Goal: Transaction & Acquisition: Obtain resource

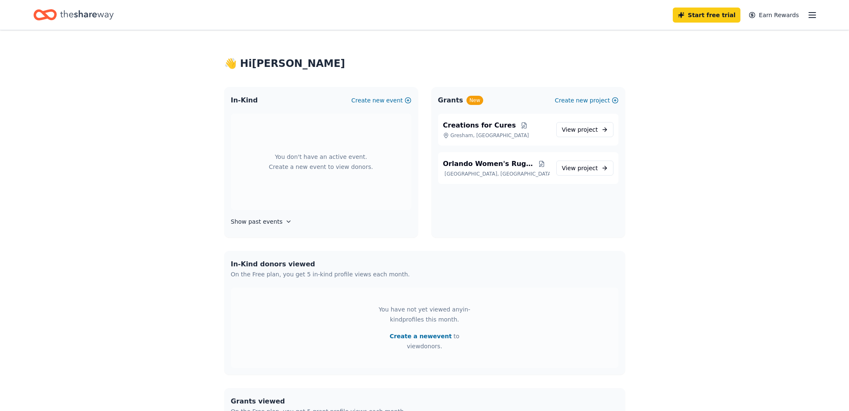
click at [811, 15] on line "button" at bounding box center [812, 15] width 7 height 0
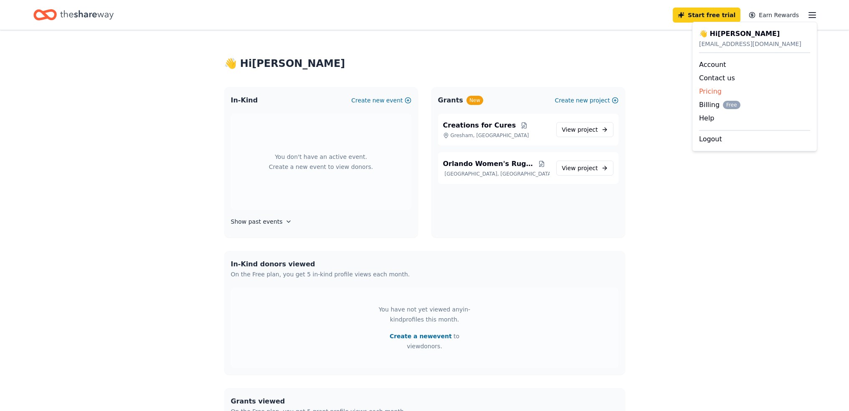
click at [714, 89] on link "Pricing" at bounding box center [710, 91] width 23 height 8
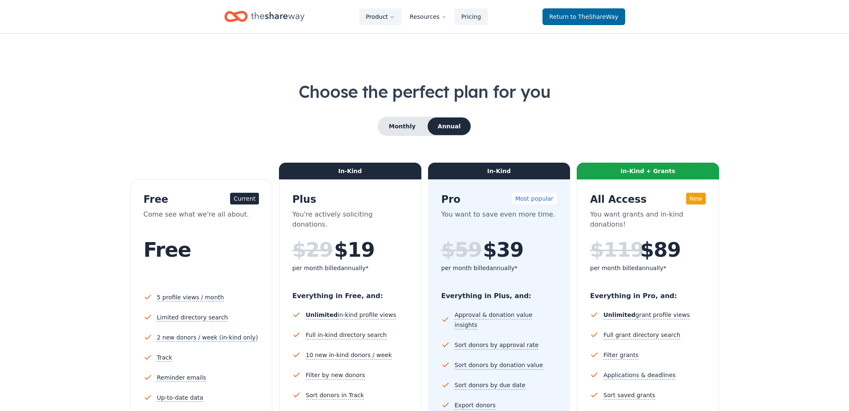
click at [383, 18] on button "Product" at bounding box center [380, 16] width 42 height 17
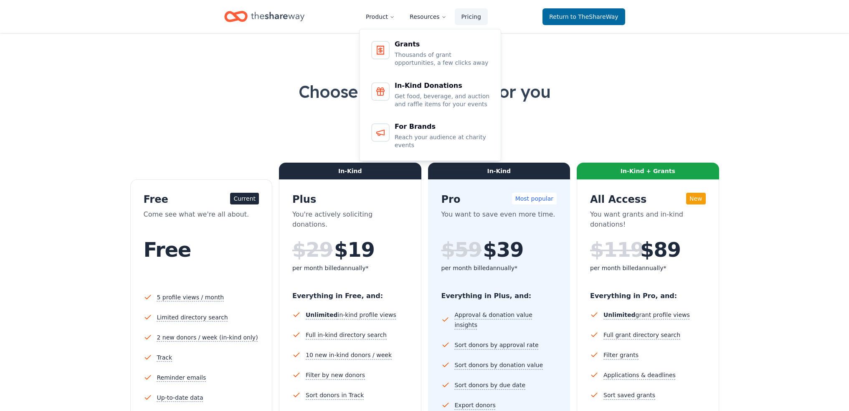
click at [261, 18] on icon "Home" at bounding box center [277, 16] width 53 height 17
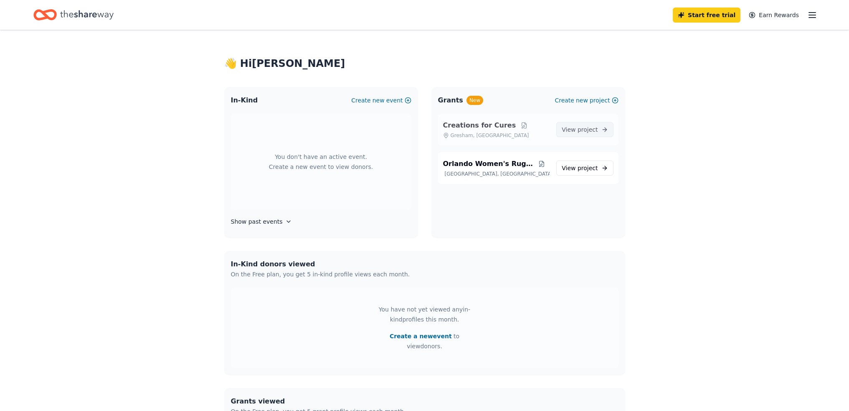
click at [590, 131] on span "project" at bounding box center [588, 129] width 20 height 7
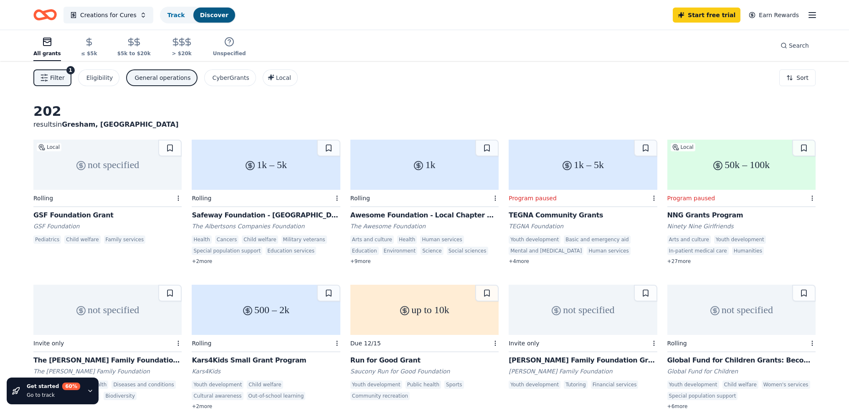
click at [87, 215] on div "GSF Foundation Grant" at bounding box center [107, 215] width 148 height 10
click at [234, 214] on div "Safeway Foundation - [GEOGRAPHIC_DATA]" at bounding box center [266, 215] width 148 height 10
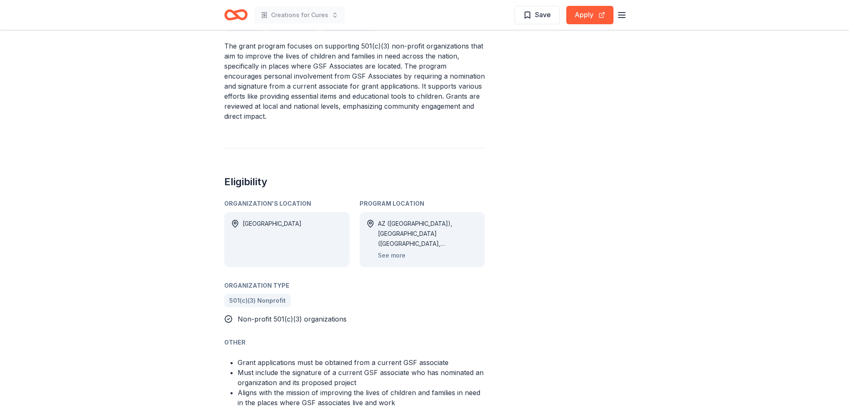
scroll to position [251, 0]
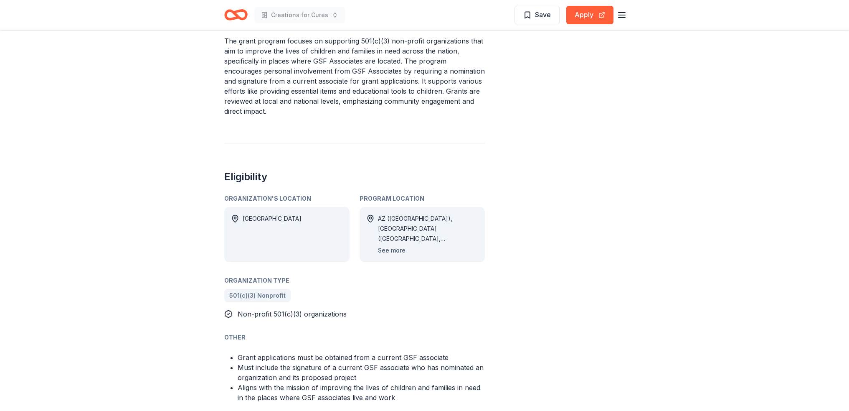
click at [392, 252] on button "See more" at bounding box center [392, 250] width 28 height 10
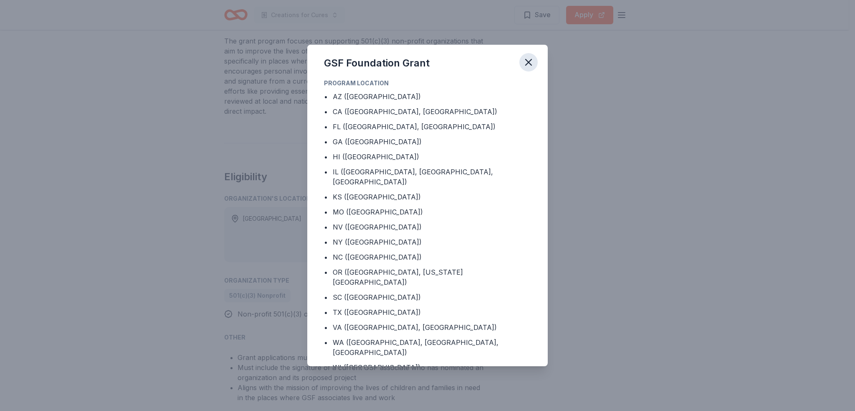
click at [530, 63] on icon "button" at bounding box center [529, 62] width 12 height 12
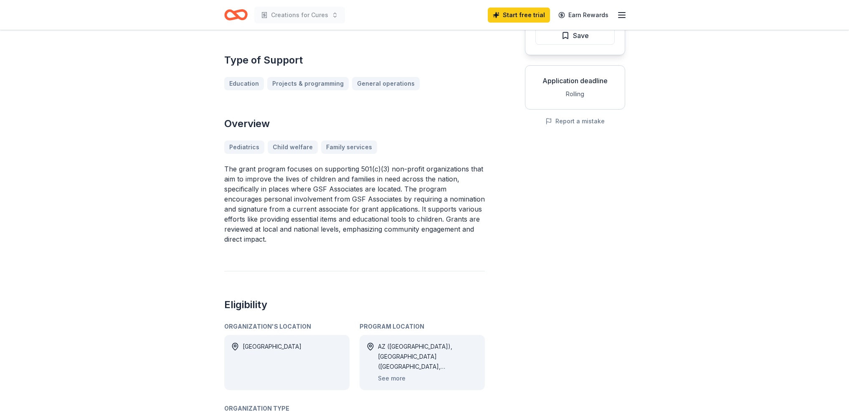
scroll to position [0, 0]
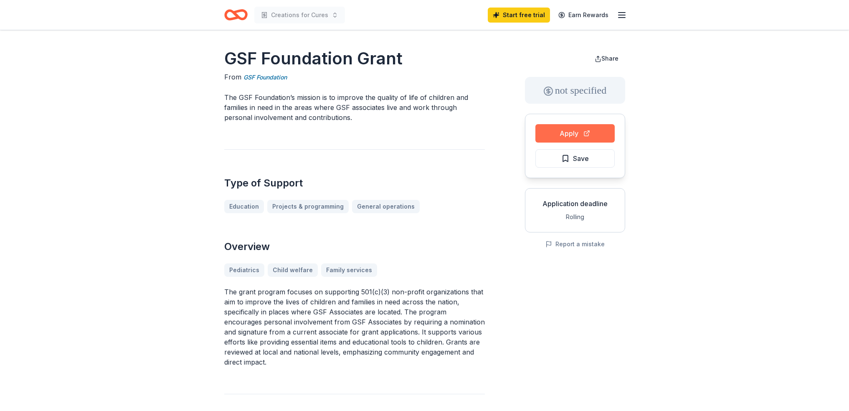
click at [561, 142] on button "Apply" at bounding box center [574, 133] width 79 height 18
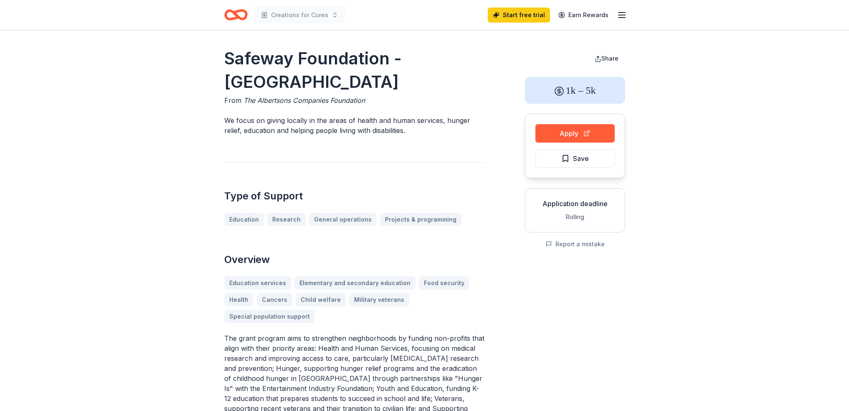
click at [561, 136] on button "Apply" at bounding box center [574, 133] width 79 height 18
